Goal: Information Seeking & Learning: Learn about a topic

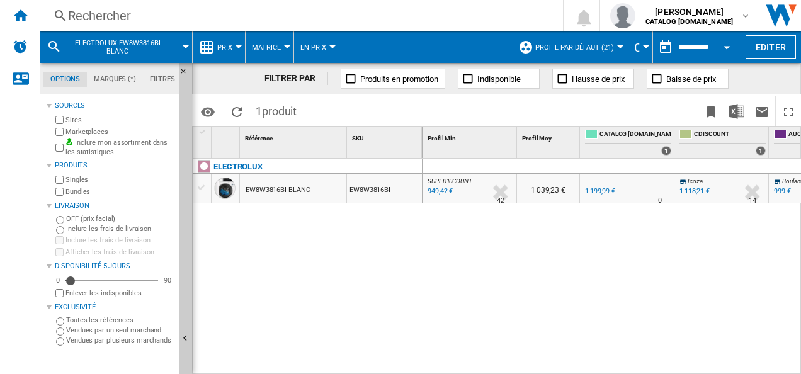
click at [177, 18] on div "Rechercher" at bounding box center [299, 16] width 462 height 18
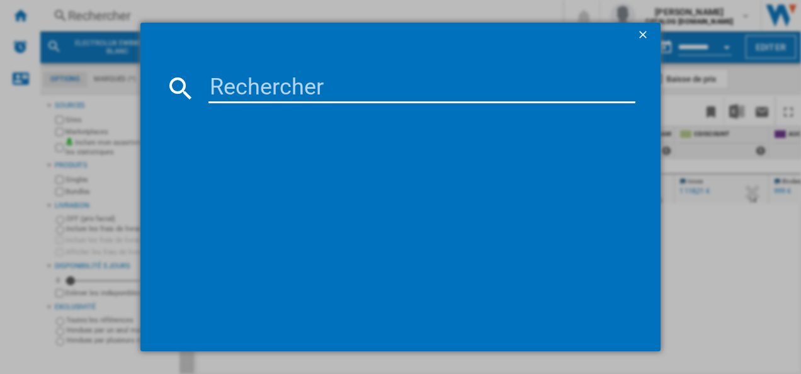
drag, startPoint x: 275, startPoint y: 73, endPoint x: 267, endPoint y: 83, distance: 12.6
click at [267, 77] on input at bounding box center [422, 88] width 428 height 30
click at [263, 84] on input at bounding box center [422, 88] width 428 height 30
type input "CIV63340BK"
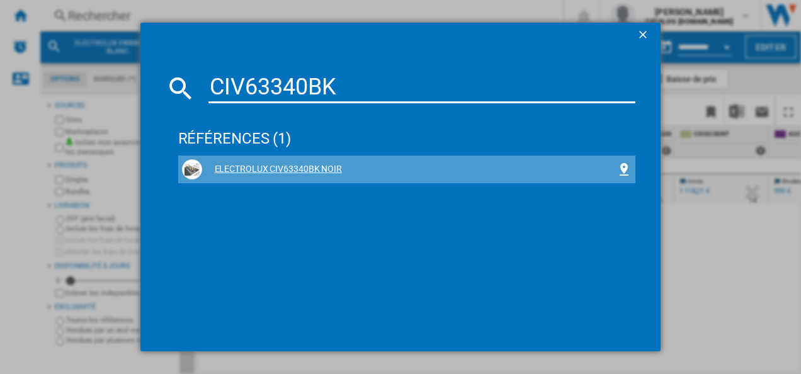
click at [282, 173] on div "ELECTROLUX CIV63340BK NOIR" at bounding box center [409, 169] width 415 height 13
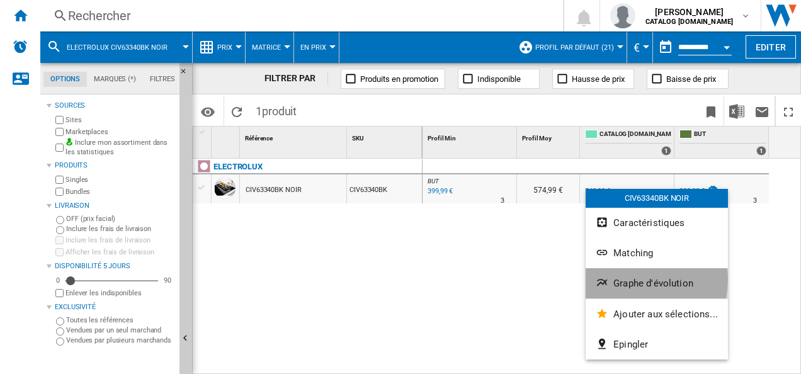
click at [635, 280] on span "Graphe d'évolution" at bounding box center [653, 283] width 80 height 11
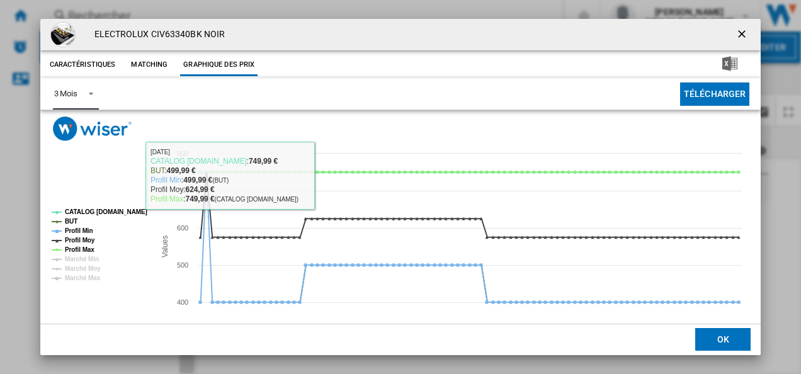
click at [97, 94] on md-select-value "3 Mois" at bounding box center [76, 94] width 46 height 31
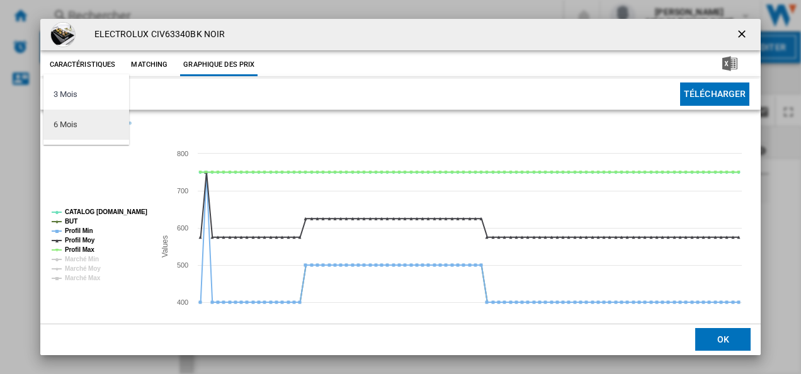
click at [77, 128] on div "6 Mois" at bounding box center [65, 124] width 23 height 11
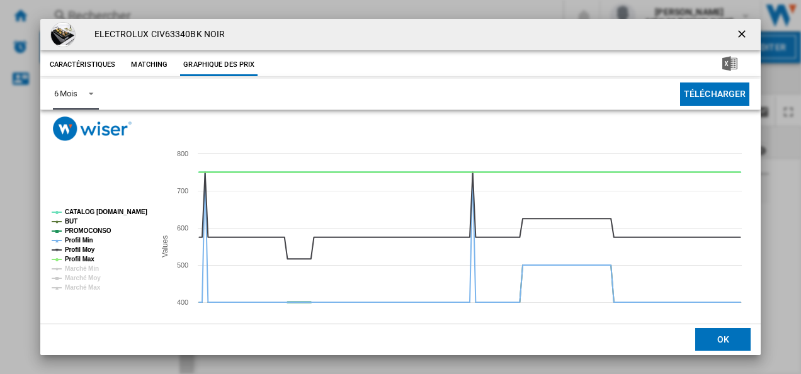
click at [91, 229] on tspan "PROMOCONSO" at bounding box center [88, 230] width 47 height 7
click at [106, 208] on tspan "CATALOG [DOMAIN_NAME]" at bounding box center [106, 211] width 83 height 7
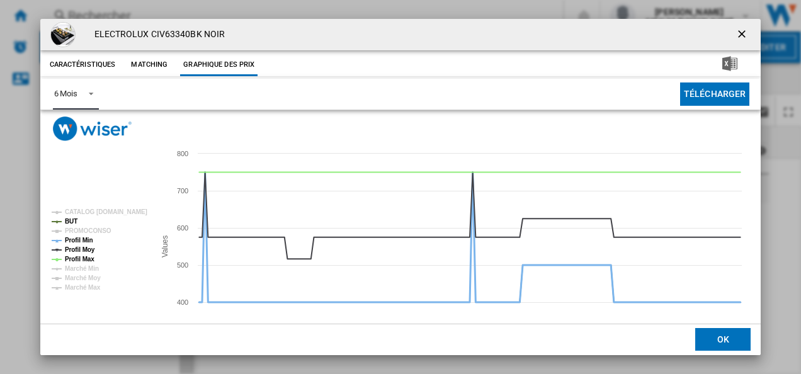
click at [88, 241] on tspan "Profil Min" at bounding box center [79, 240] width 28 height 7
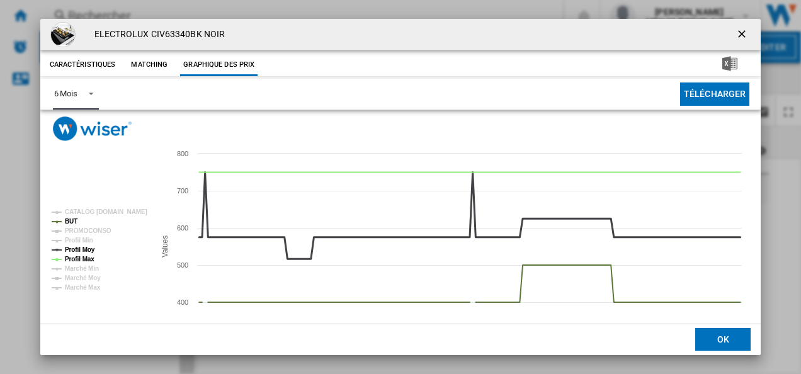
click at [82, 256] on tspan "Profil Max" at bounding box center [80, 259] width 30 height 7
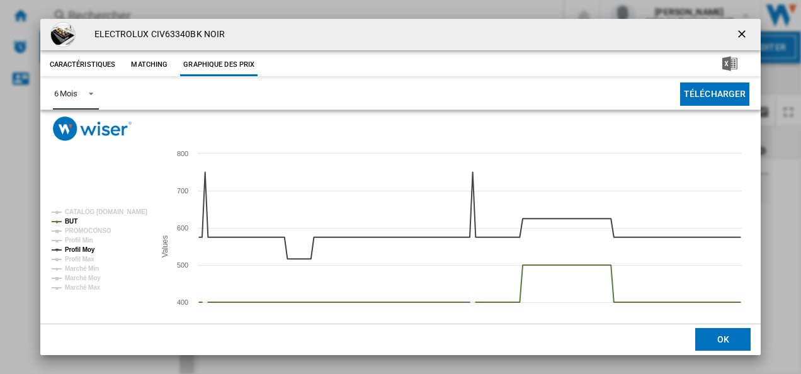
click at [82, 265] on tspan "Marché Min" at bounding box center [82, 268] width 34 height 7
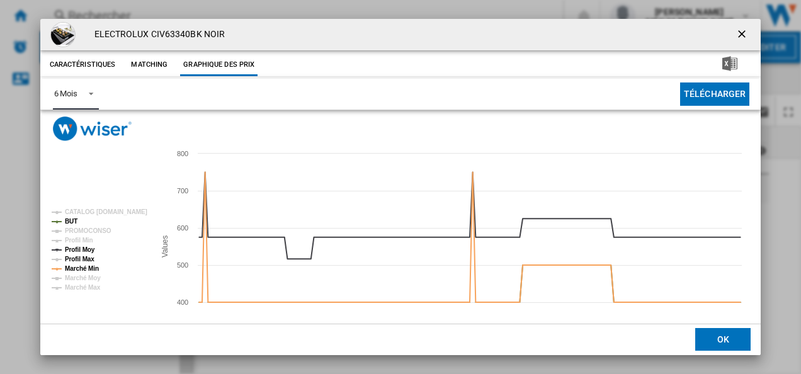
click at [86, 248] on tspan "Profil Moy" at bounding box center [80, 249] width 30 height 7
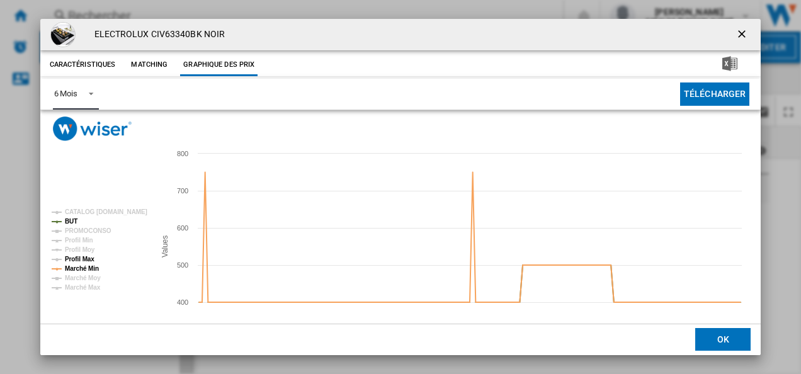
click at [85, 263] on tspan "Profil Max" at bounding box center [80, 259] width 30 height 7
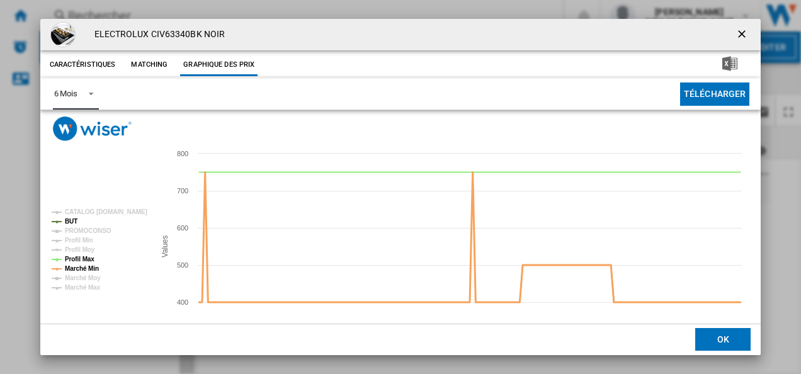
click at [86, 270] on tspan "Marché Min" at bounding box center [82, 268] width 34 height 7
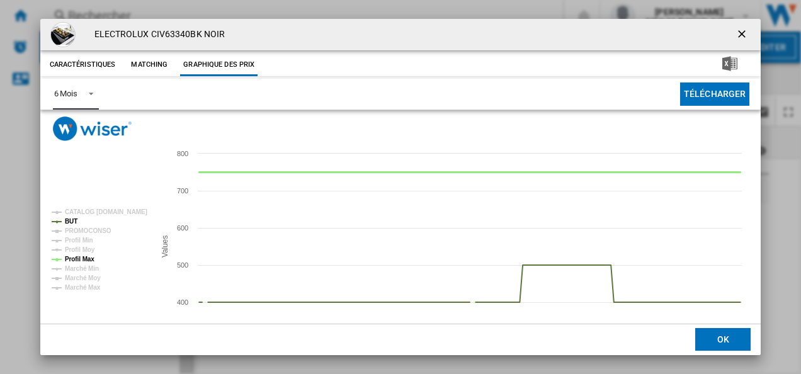
drag, startPoint x: 87, startPoint y: 258, endPoint x: 129, endPoint y: 257, distance: 42.2
click at [87, 258] on tspan "Profil Max" at bounding box center [80, 259] width 30 height 7
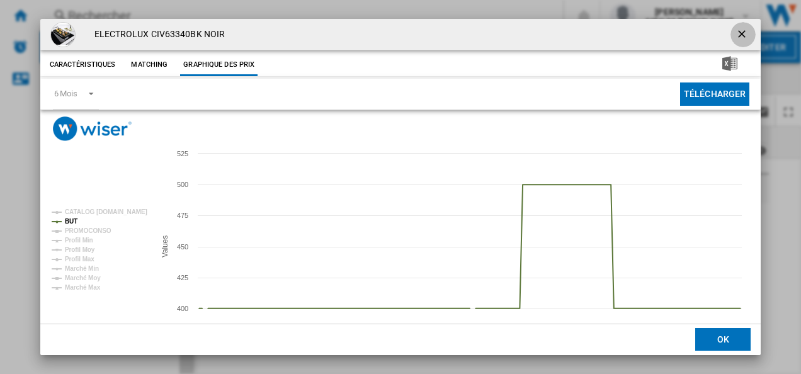
click at [738, 36] on ng-md-icon "getI18NText('BUTTONS.CLOSE_DIALOG')" at bounding box center [743, 35] width 15 height 15
